Goal: Use online tool/utility: Utilize a website feature to perform a specific function

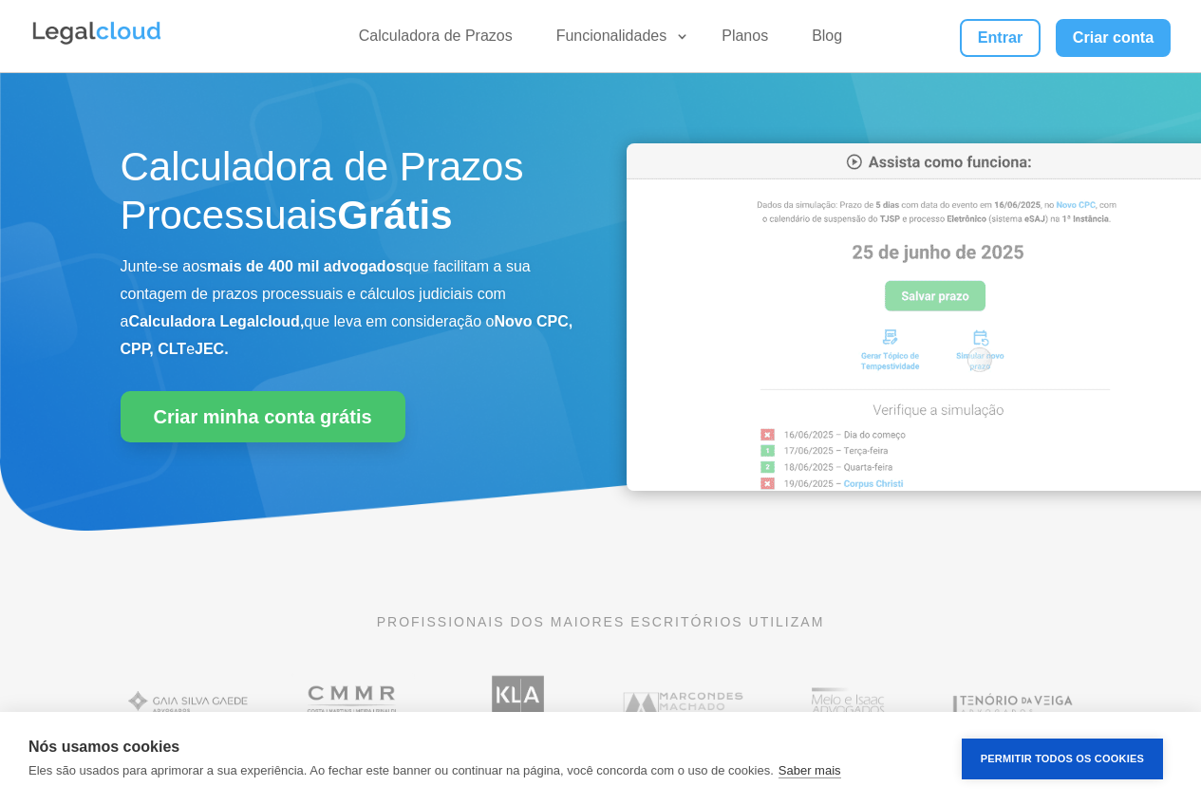
click at [1066, 252] on img at bounding box center [934, 316] width 617 height 346
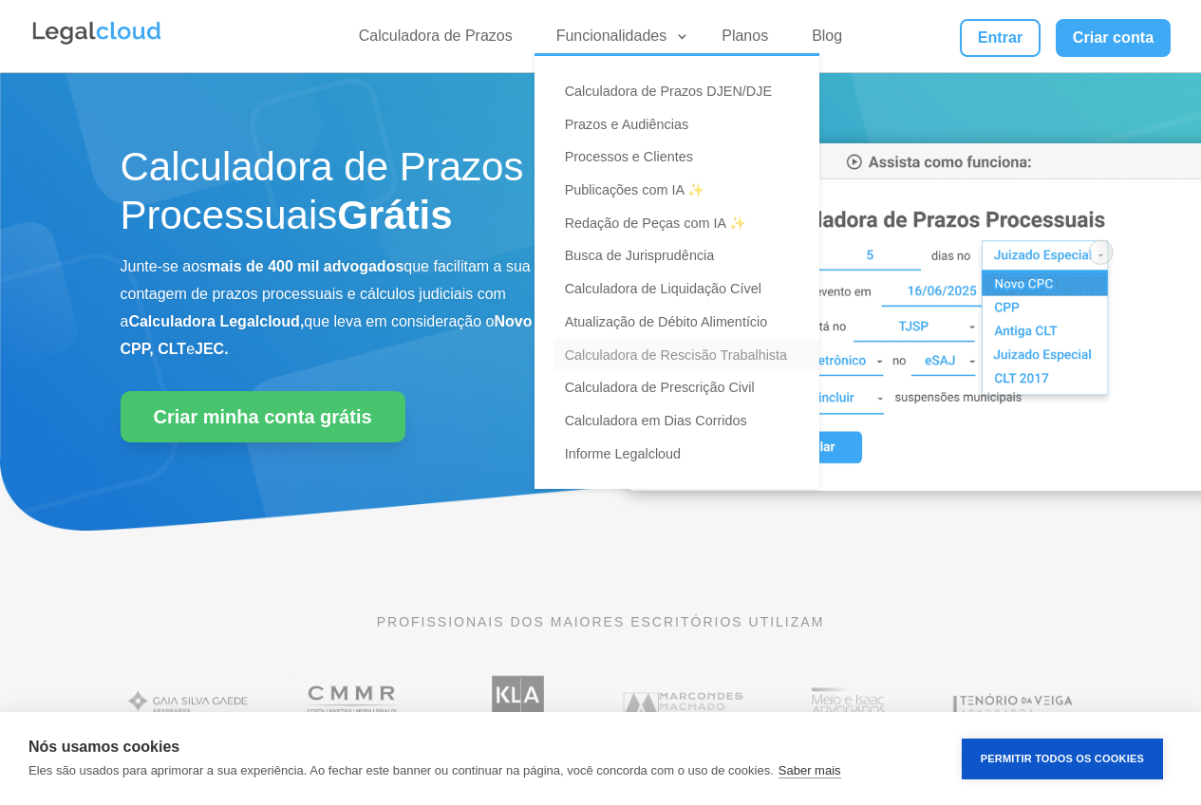
click at [728, 358] on link "Calculadora de Rescisão Trabalhista" at bounding box center [686, 355] width 266 height 33
click at [613, 358] on link "Calculadora de Rescisão Trabalhista" at bounding box center [686, 355] width 266 height 33
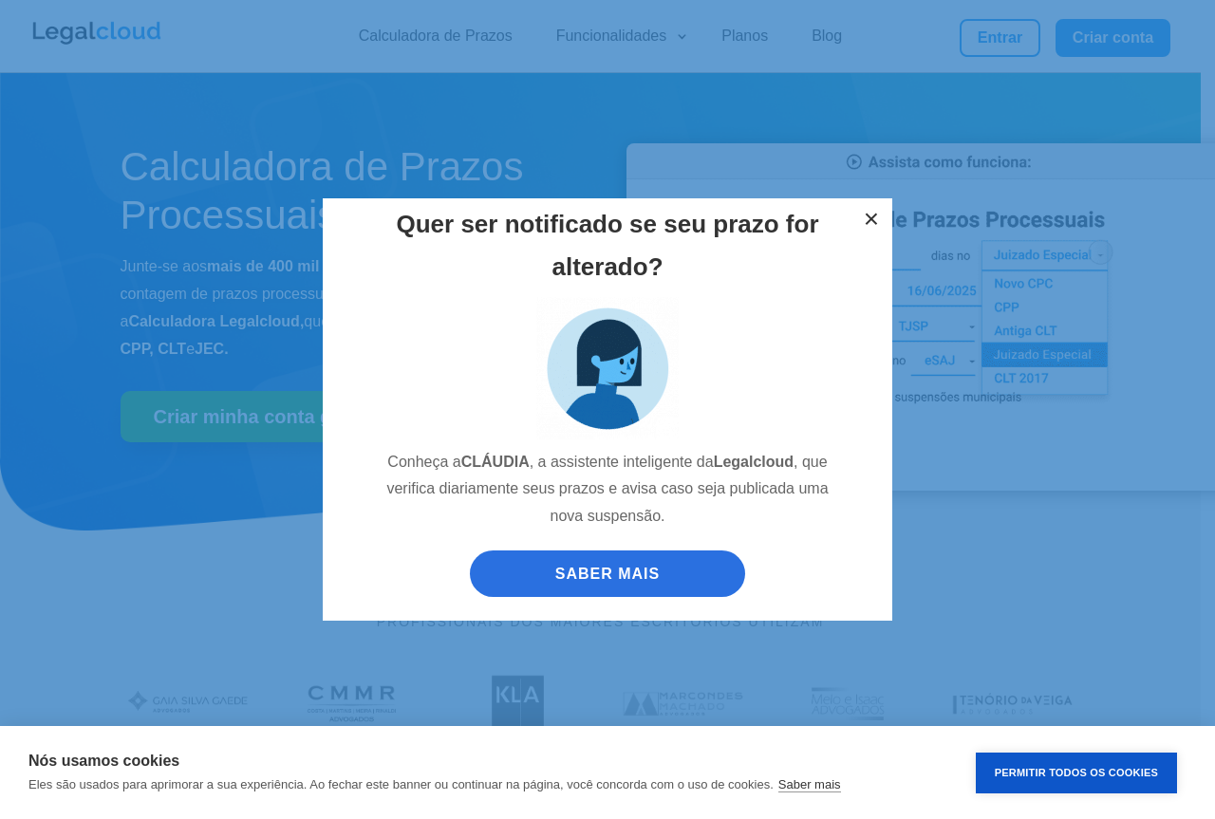
click at [876, 213] on button "×" at bounding box center [871, 219] width 42 height 42
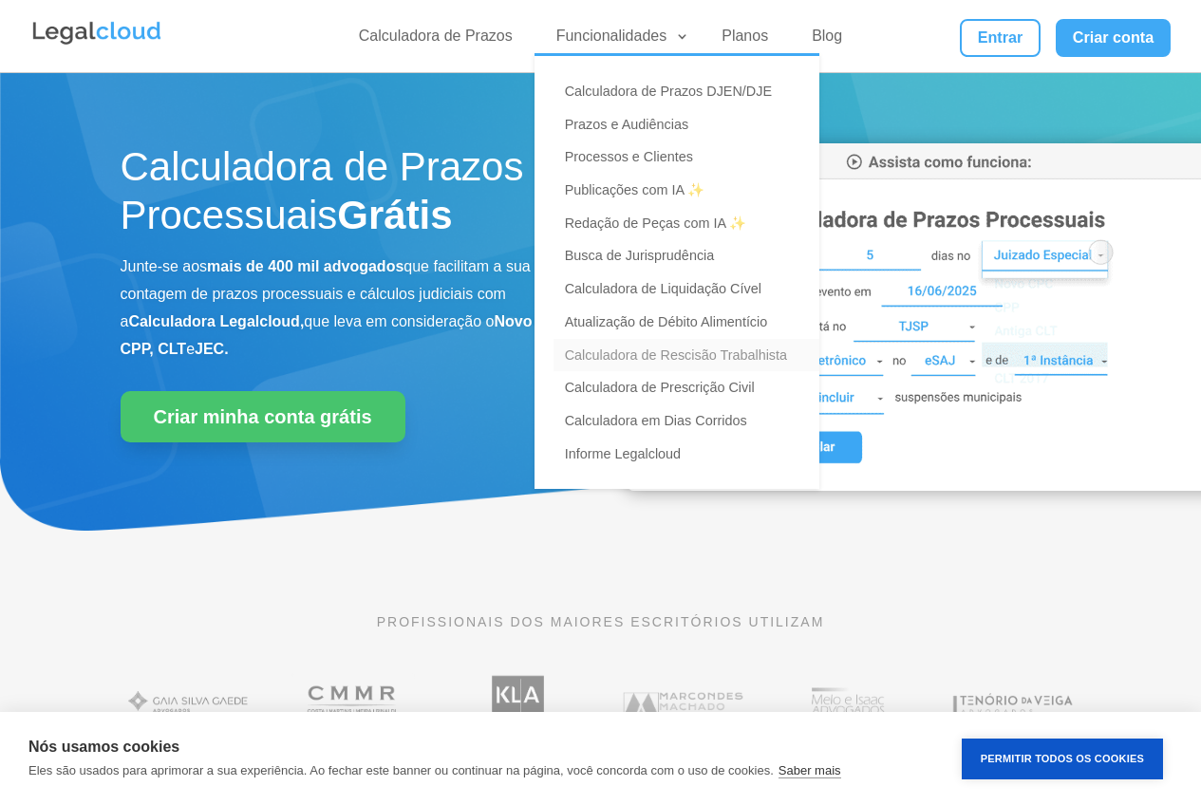
click at [712, 344] on link "Calculadora de Rescisão Trabalhista" at bounding box center [686, 355] width 266 height 33
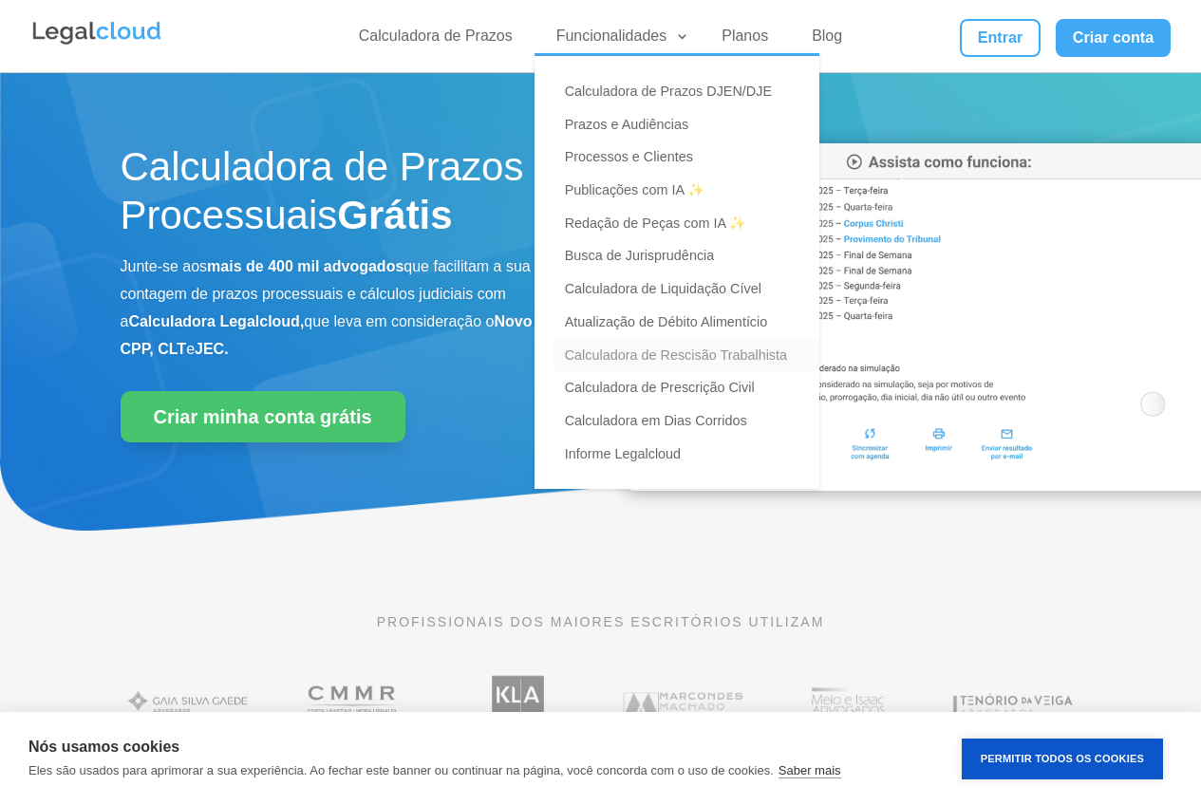
click at [712, 345] on link "Calculadora de Rescisão Trabalhista" at bounding box center [686, 355] width 266 height 33
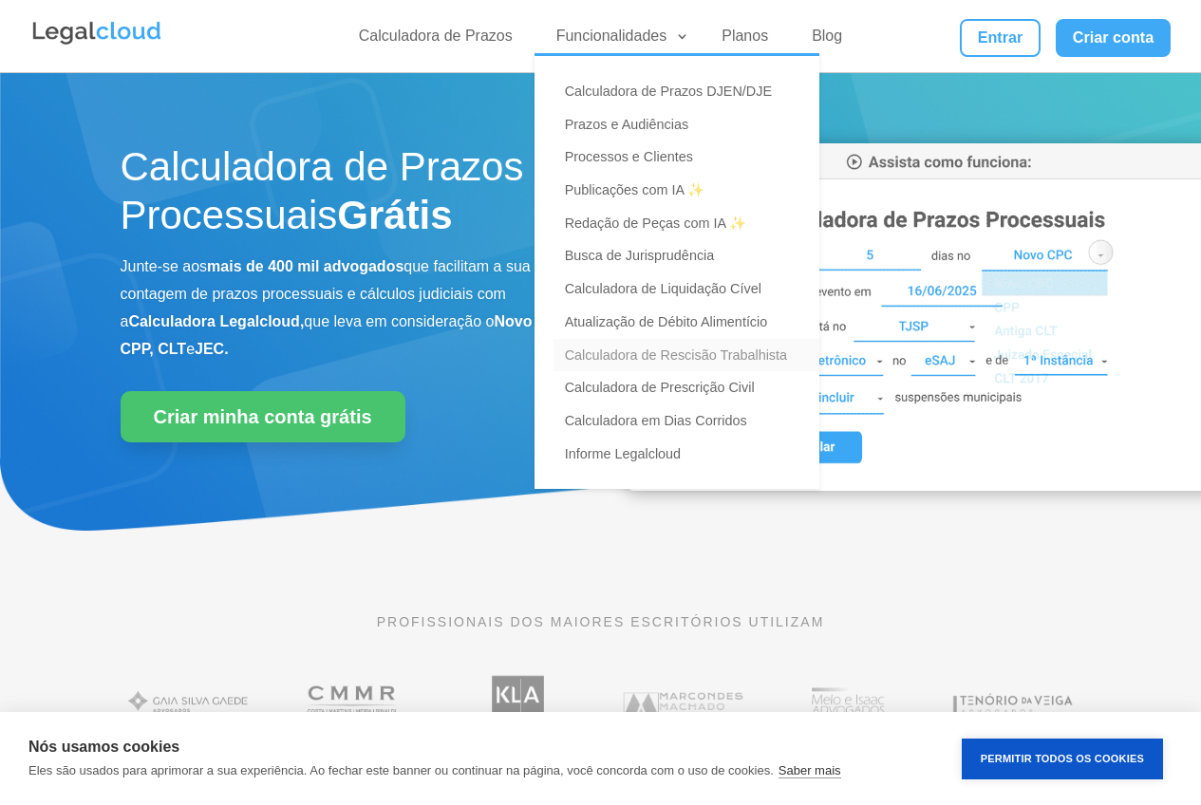
click at [712, 345] on link "Calculadora de Rescisão Trabalhista" at bounding box center [686, 355] width 266 height 33
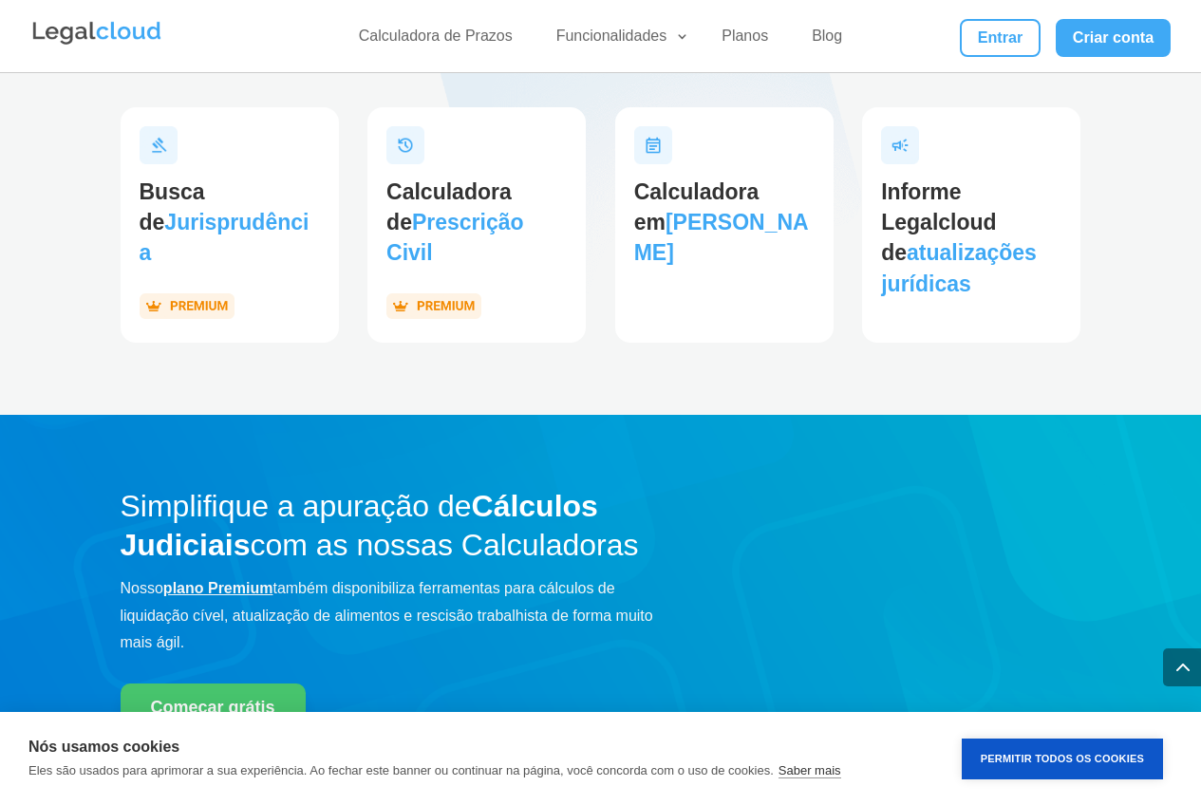
scroll to position [2450, 0]
